Goal: Navigation & Orientation: Find specific page/section

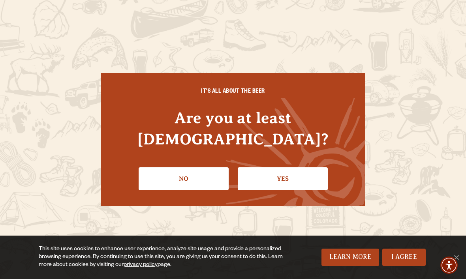
click at [300, 170] on link "Yes" at bounding box center [283, 179] width 90 height 23
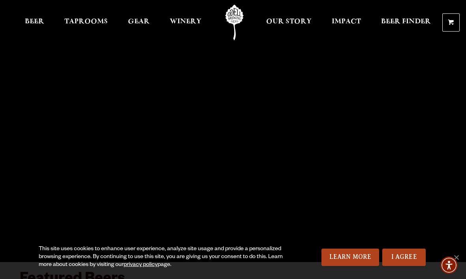
click at [188, 22] on span "Winery" at bounding box center [186, 22] width 32 height 6
click at [92, 21] on span "Taprooms" at bounding box center [85, 22] width 43 height 6
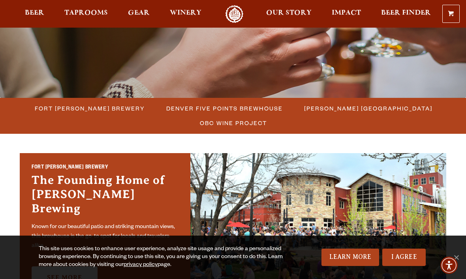
scroll to position [158, 0]
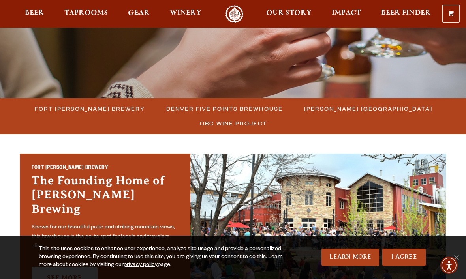
click at [114, 107] on span "Fort [PERSON_NAME] Brewery" at bounding box center [90, 108] width 110 height 11
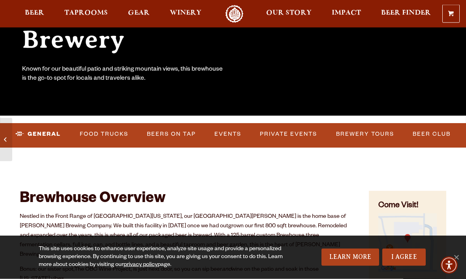
click at [105, 137] on link "Food Trucks" at bounding box center [104, 135] width 55 height 18
click at [118, 131] on link "Food Trucks" at bounding box center [97, 134] width 69 height 18
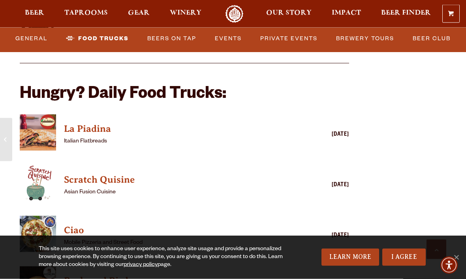
scroll to position [1855, 0]
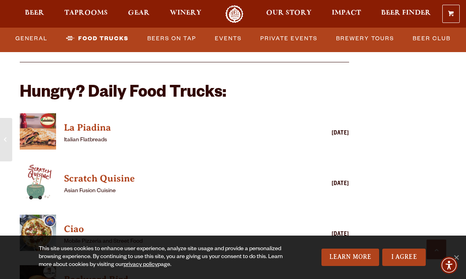
click at [96, 122] on h4 "La Piadina" at bounding box center [173, 128] width 218 height 13
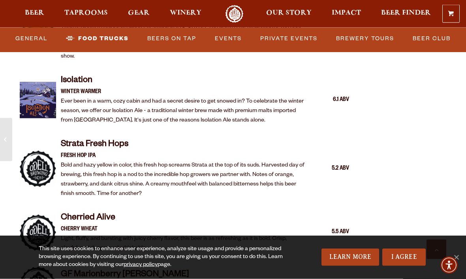
scroll to position [1589, 0]
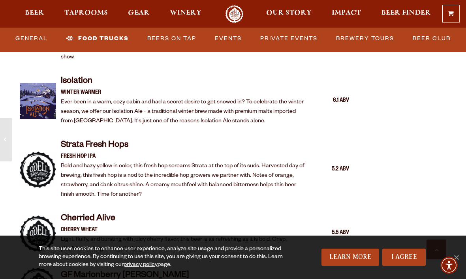
click at [364, 45] on link "Brewery Tours" at bounding box center [365, 39] width 64 height 18
